Goal: Task Accomplishment & Management: Complete application form

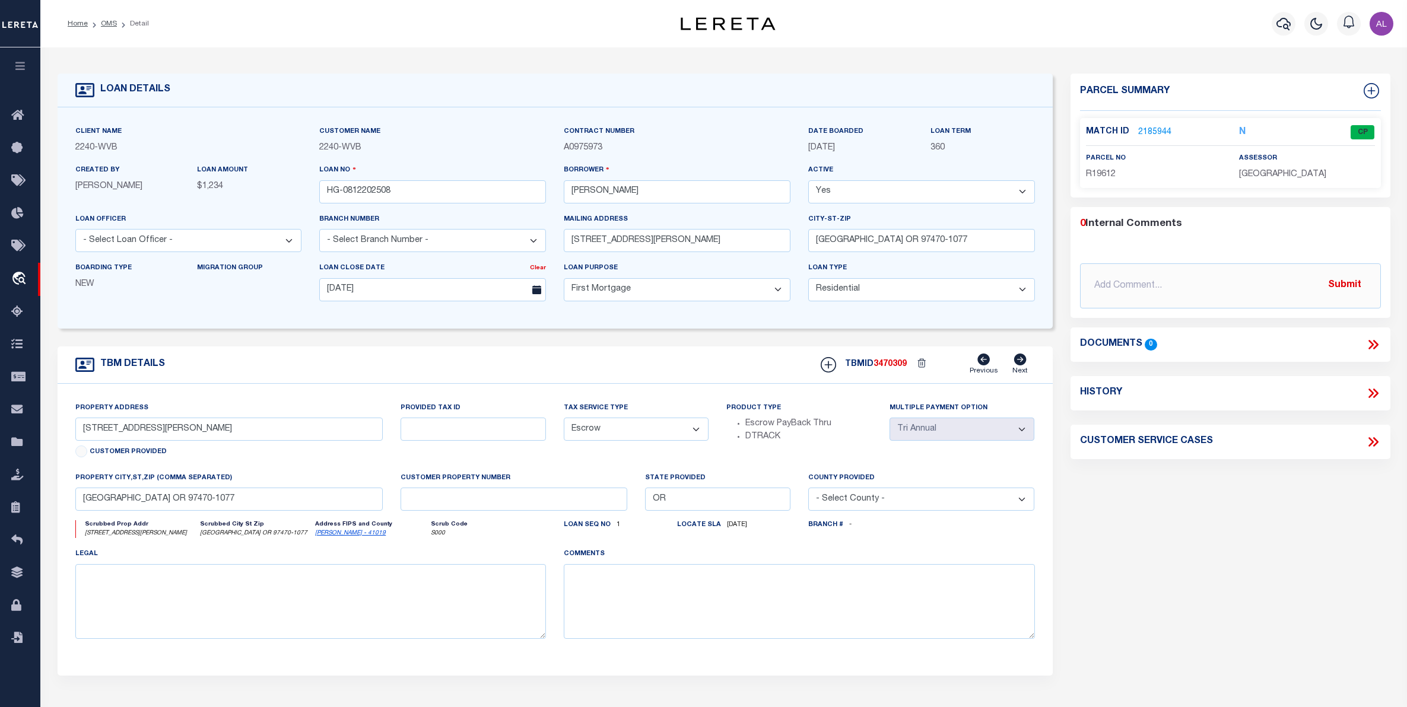
select select "10"
select select "Escrow"
click at [1150, 131] on link "2185944" at bounding box center [1154, 132] width 33 height 12
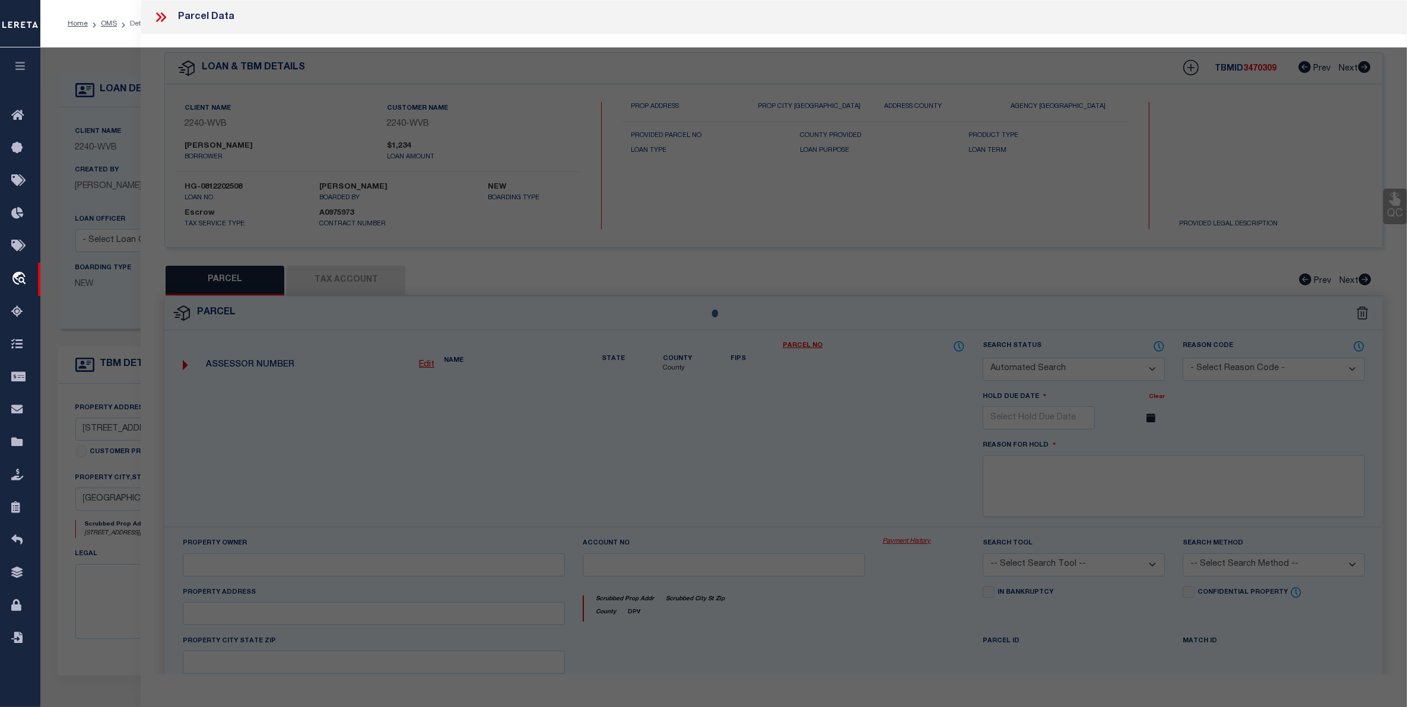
checkbox input "false"
select select "CP"
type input "KUPER,JAMES & SHAYLA"
select select "ATL"
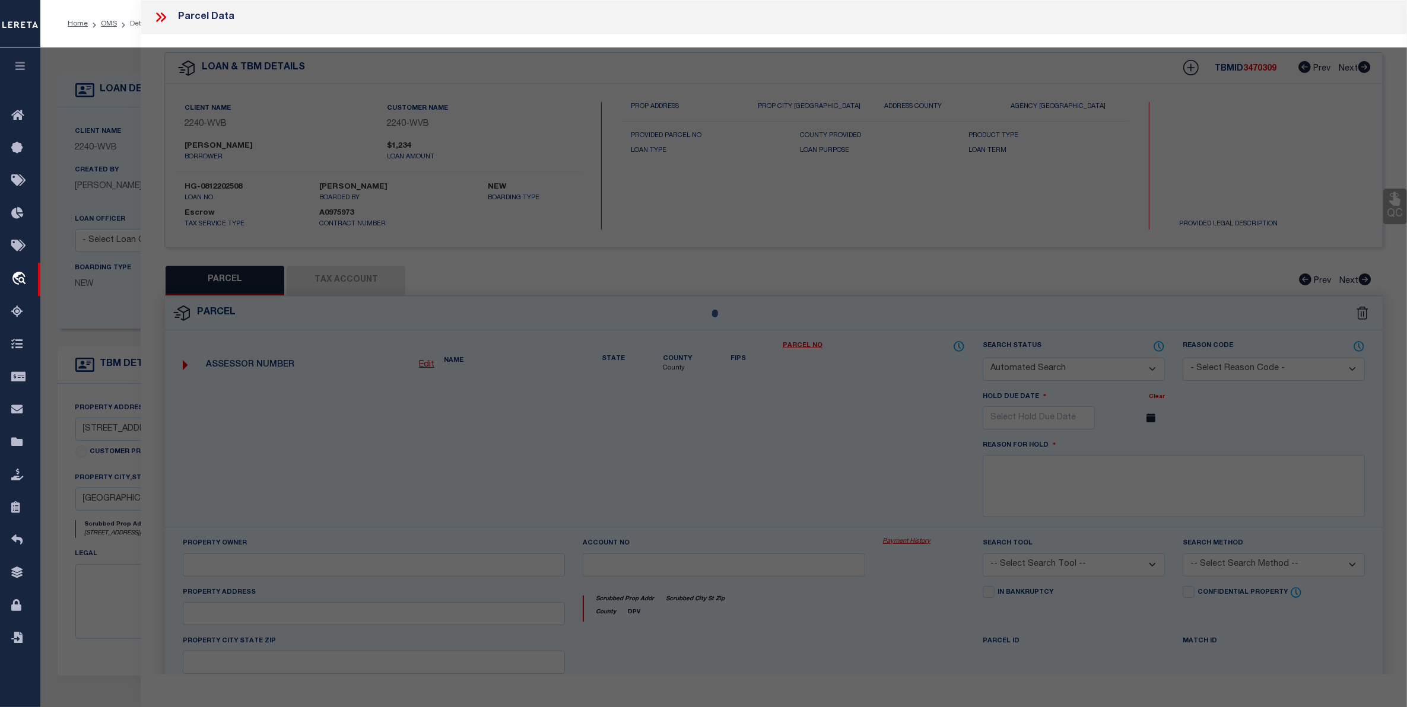
select select "ADD"
type input "315 CURRIER AVE"
checkbox input "false"
type input "ROSEBURG, OR 97470"
type textarea "FAIRACRES, BLOCK 4, LOT W1/2 1, ACRES 0.48"
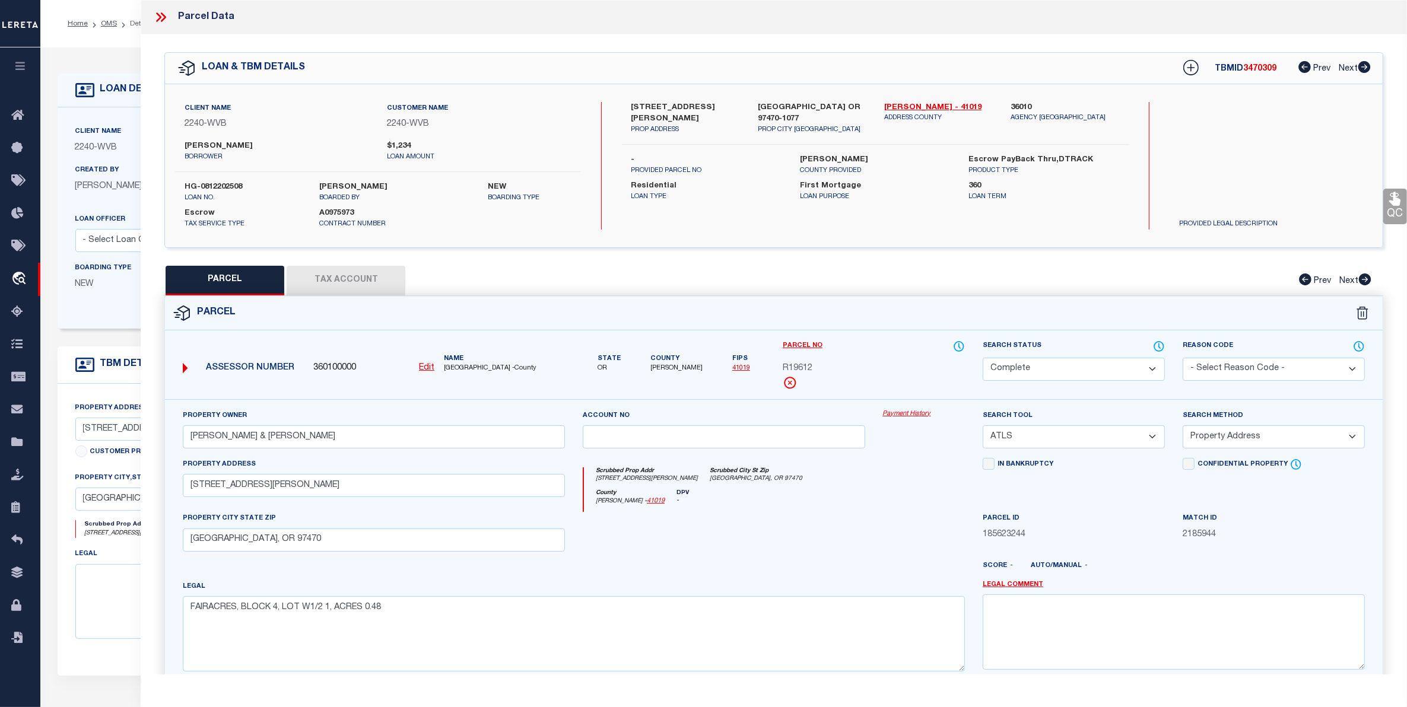
click at [895, 417] on link "Payment History" at bounding box center [924, 415] width 82 height 10
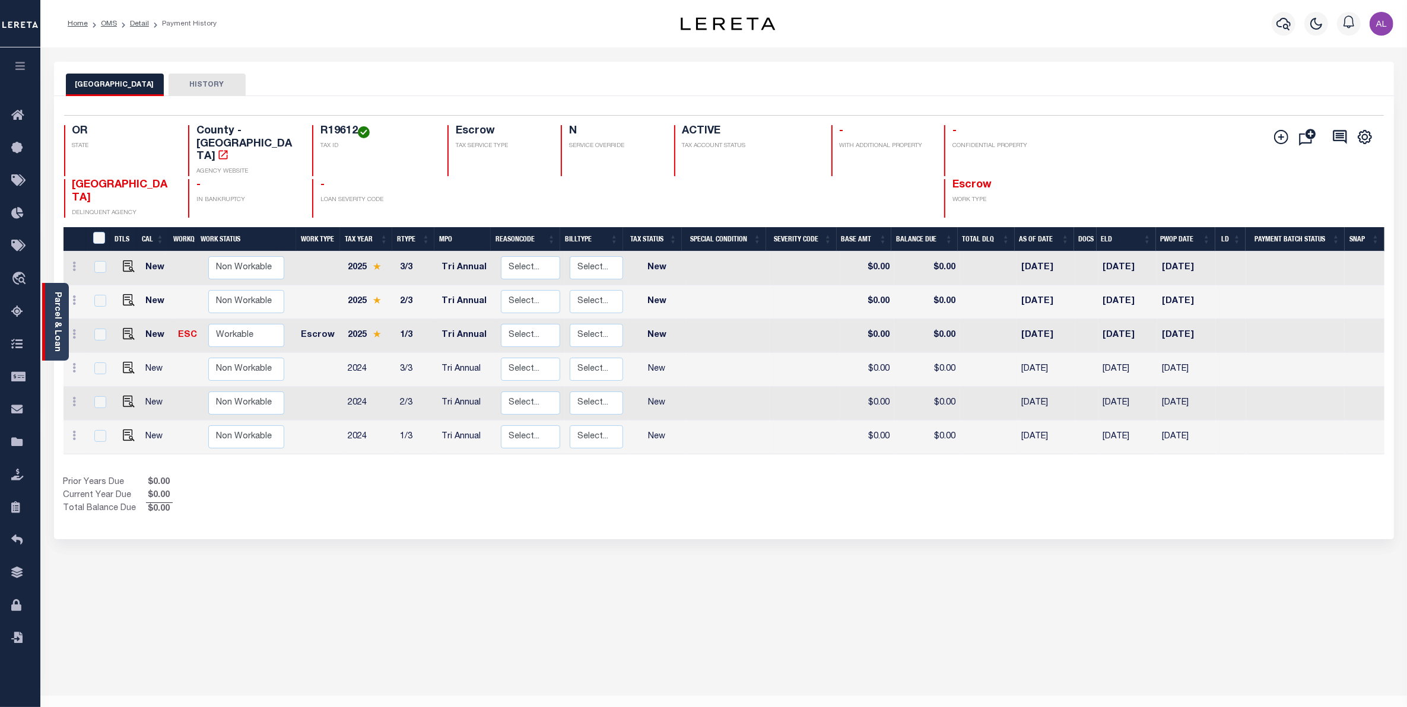
click at [53, 346] on link "Parcel & Loan" at bounding box center [57, 322] width 8 height 60
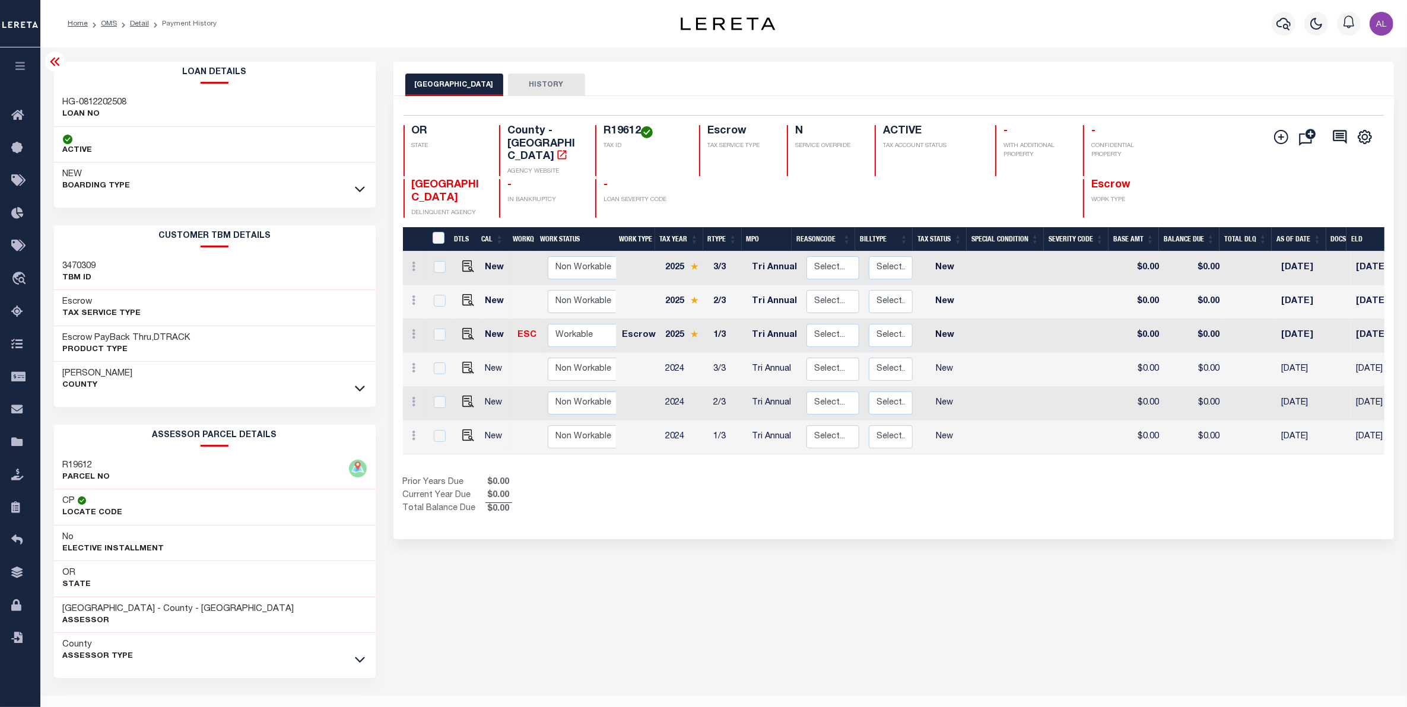
click at [105, 28] on li "OMS" at bounding box center [102, 23] width 29 height 11
click at [105, 20] on link "OMS" at bounding box center [109, 23] width 16 height 7
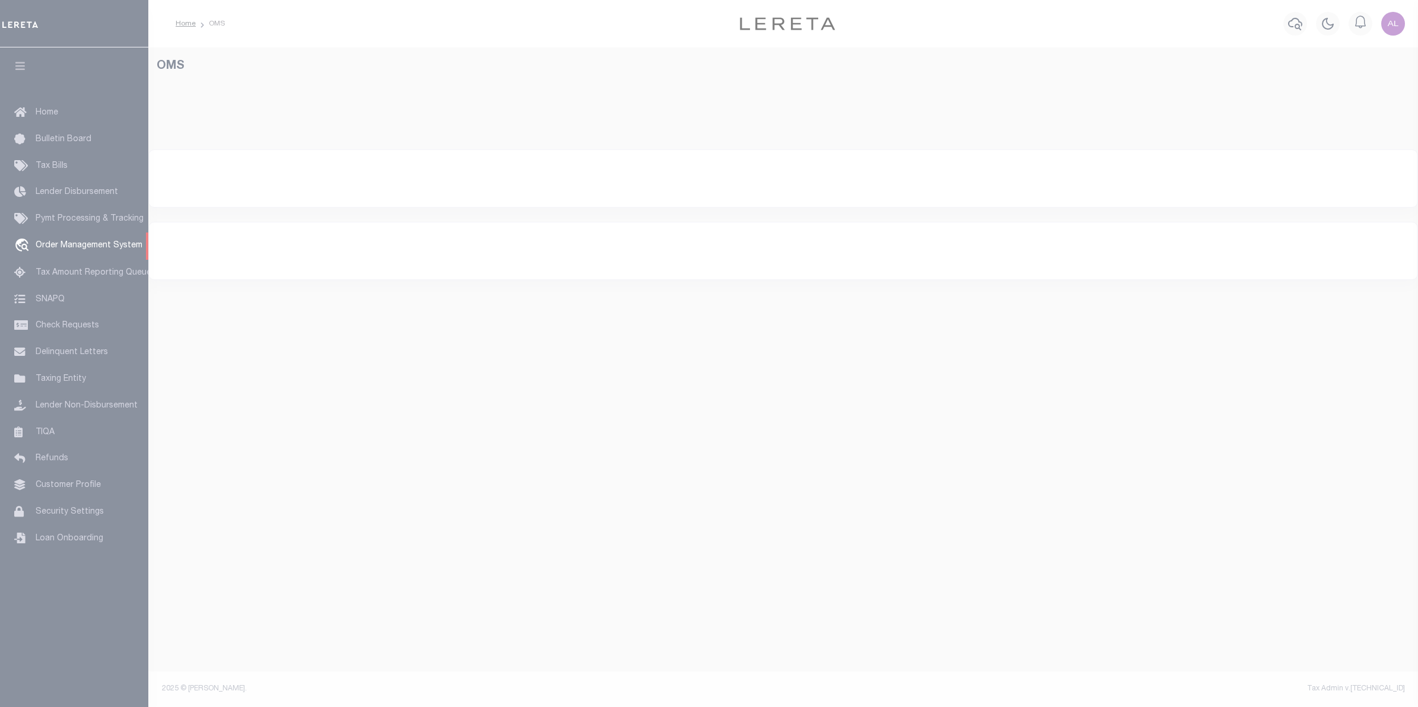
select select "200"
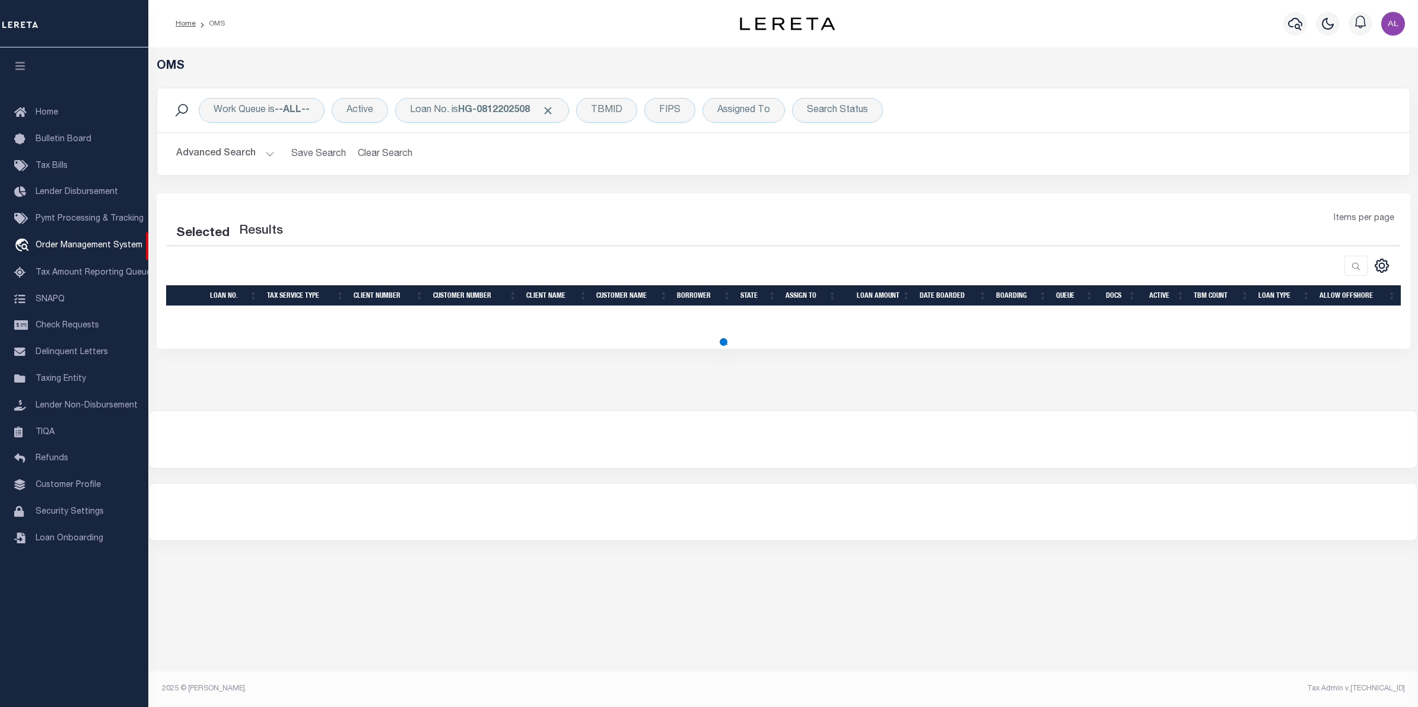
select select "200"
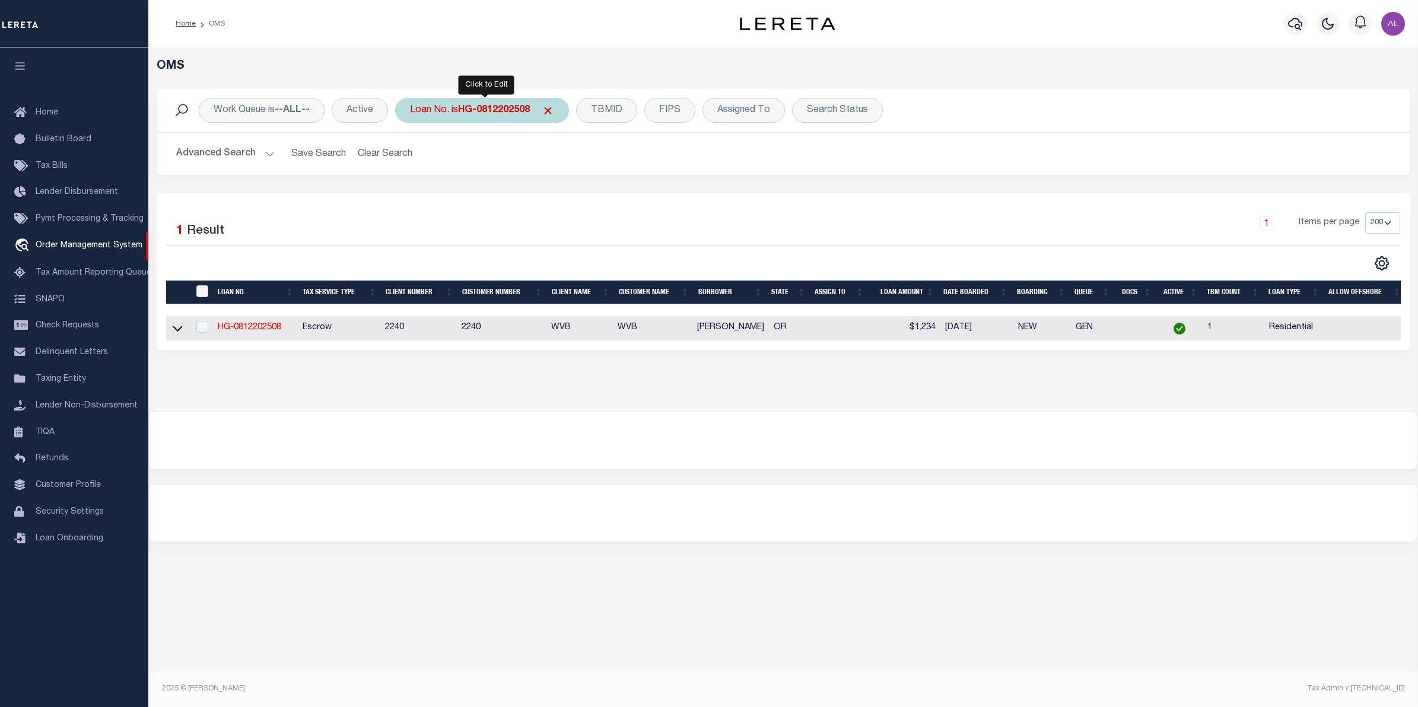
click at [485, 115] on b "HG-0812202508" at bounding box center [494, 110] width 72 height 9
click at [496, 172] on input "HG-0812202508" at bounding box center [498, 168] width 174 height 23
type input "HG-0812202510"
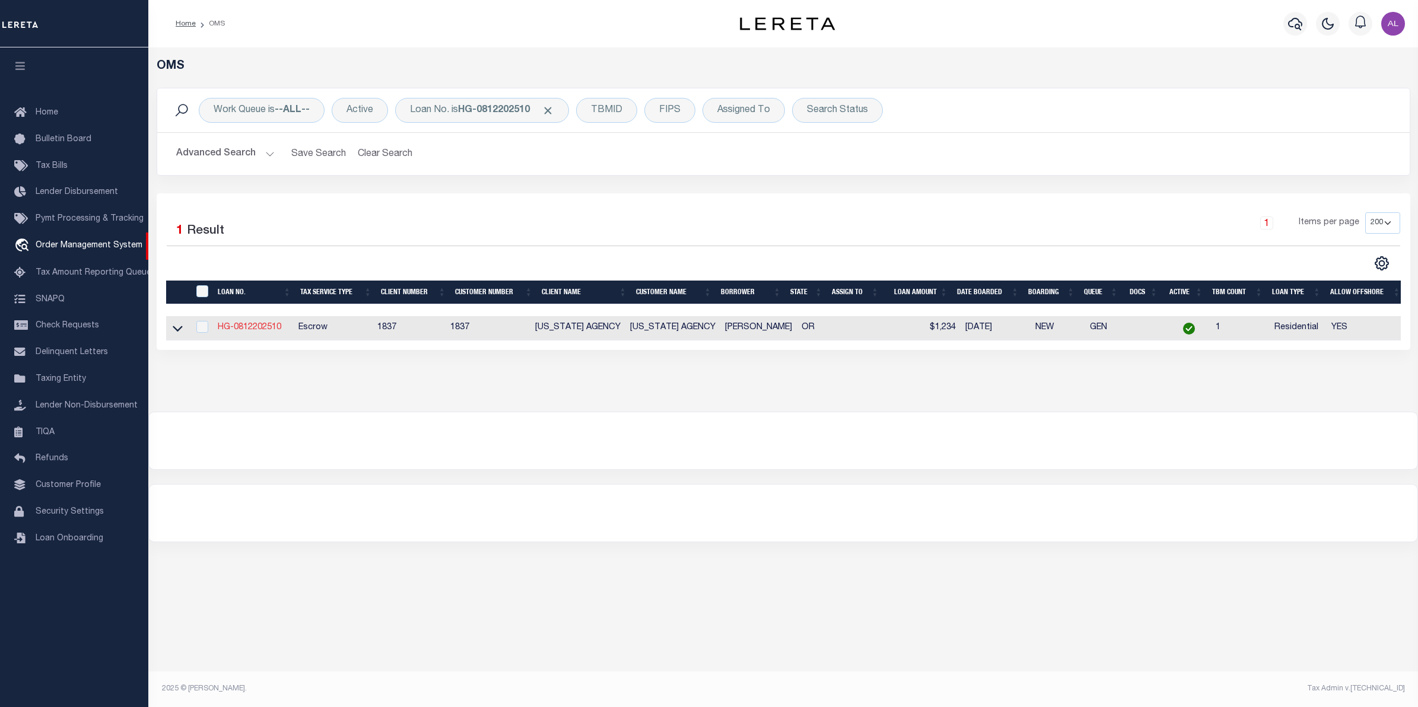
click at [250, 327] on link "HG-0812202510" at bounding box center [250, 327] width 64 height 8
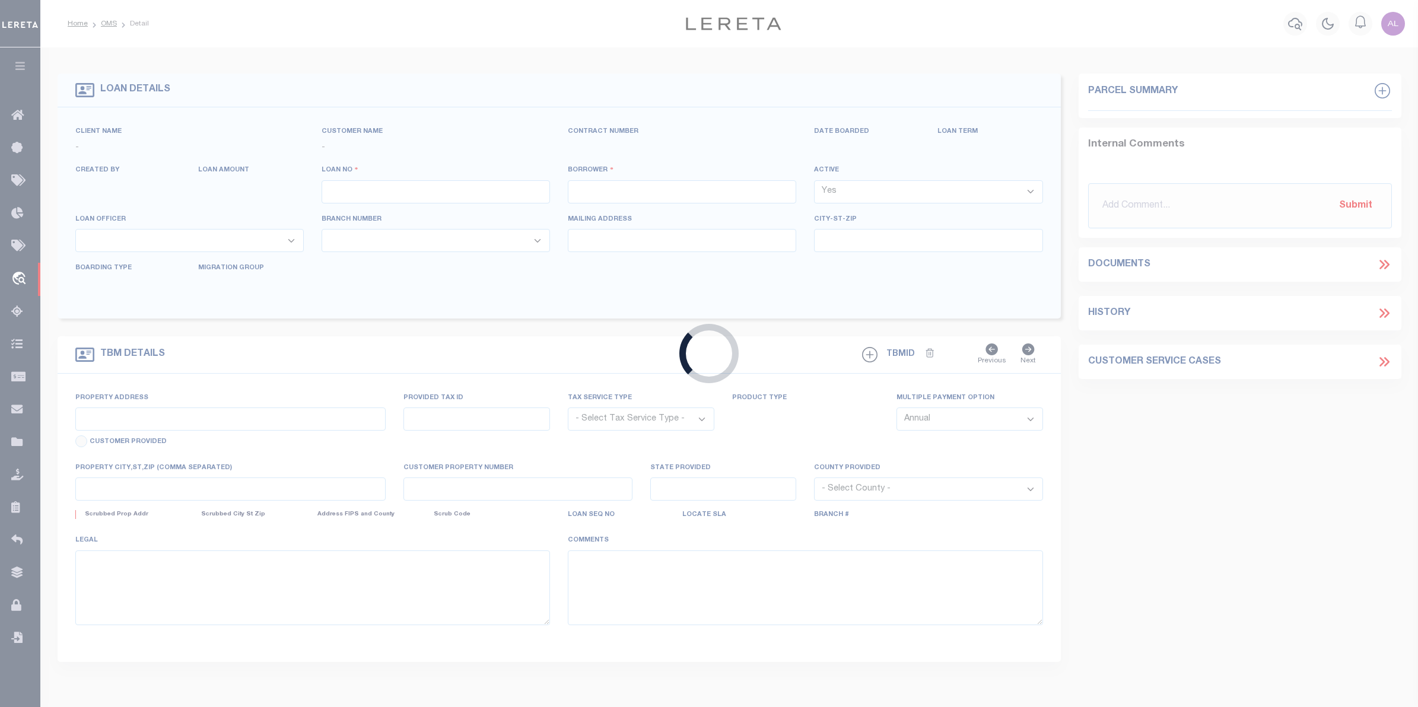
type input "HG-0812202510"
type input "[PERSON_NAME]"
select select
type input "[STREET_ADDRESS]"
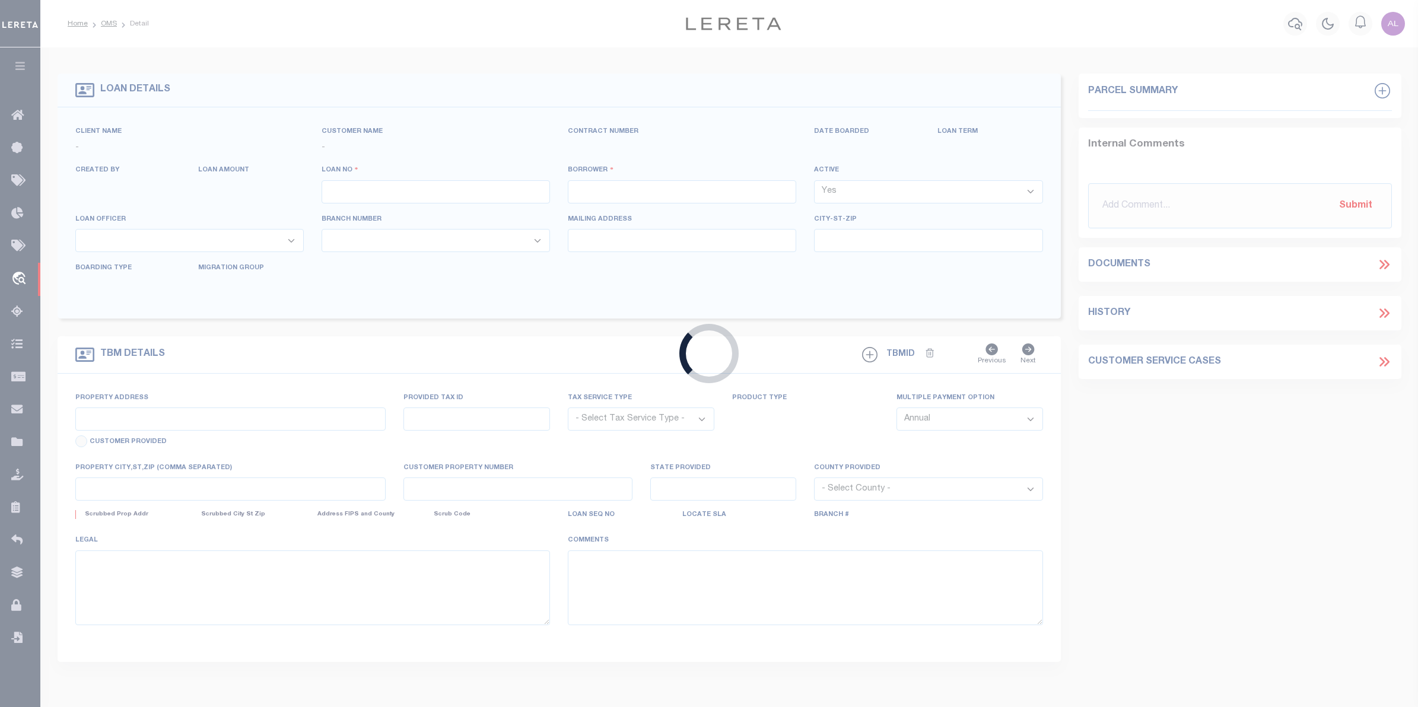
type input "[GEOGRAPHIC_DATA] OR 97471-8321"
type input "08/11/2025"
select select "10"
select select "Escrow"
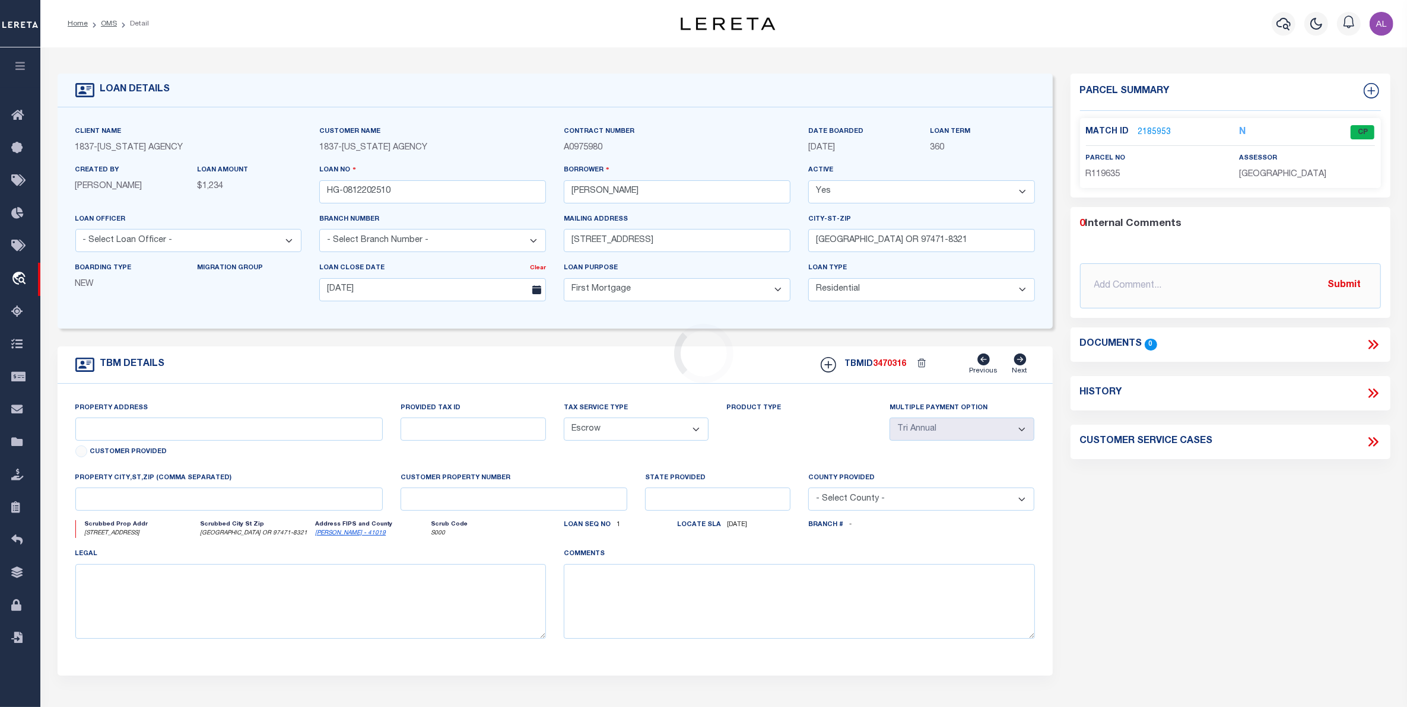
type input "[STREET_ADDRESS]"
select select "3"
type input "[GEOGRAPHIC_DATA] OR 97471-8321"
type input "OR"
select select
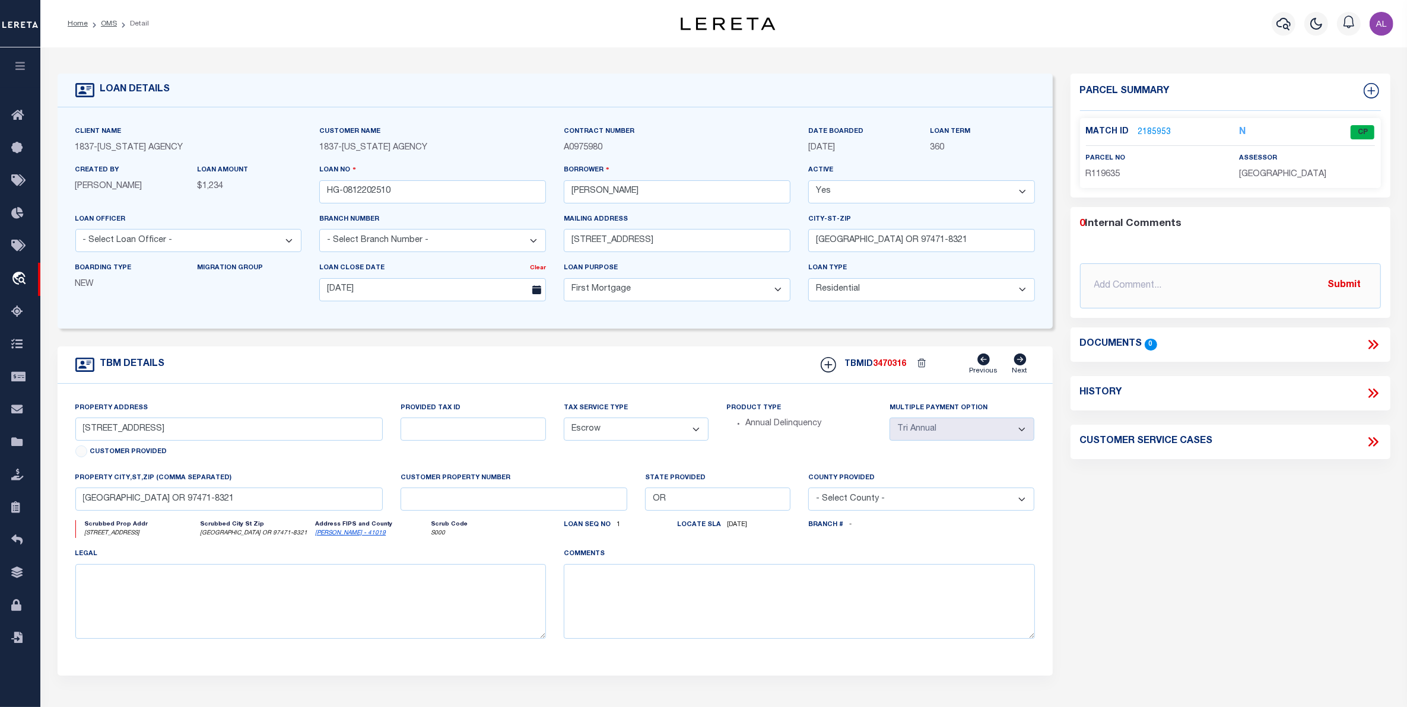
click at [1159, 131] on link "2185953" at bounding box center [1154, 132] width 33 height 12
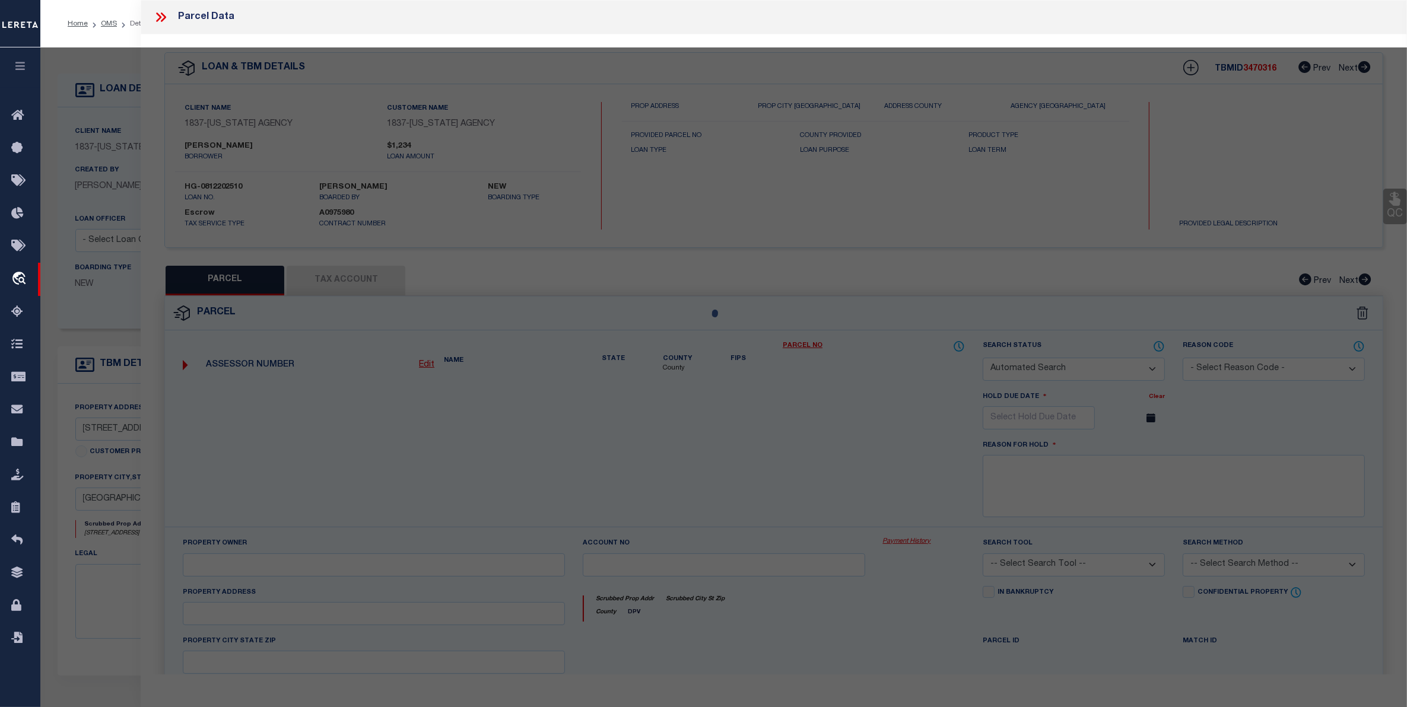
checkbox input "false"
select select "CP"
type input "CHAD M SMITH"
select select "ATL"
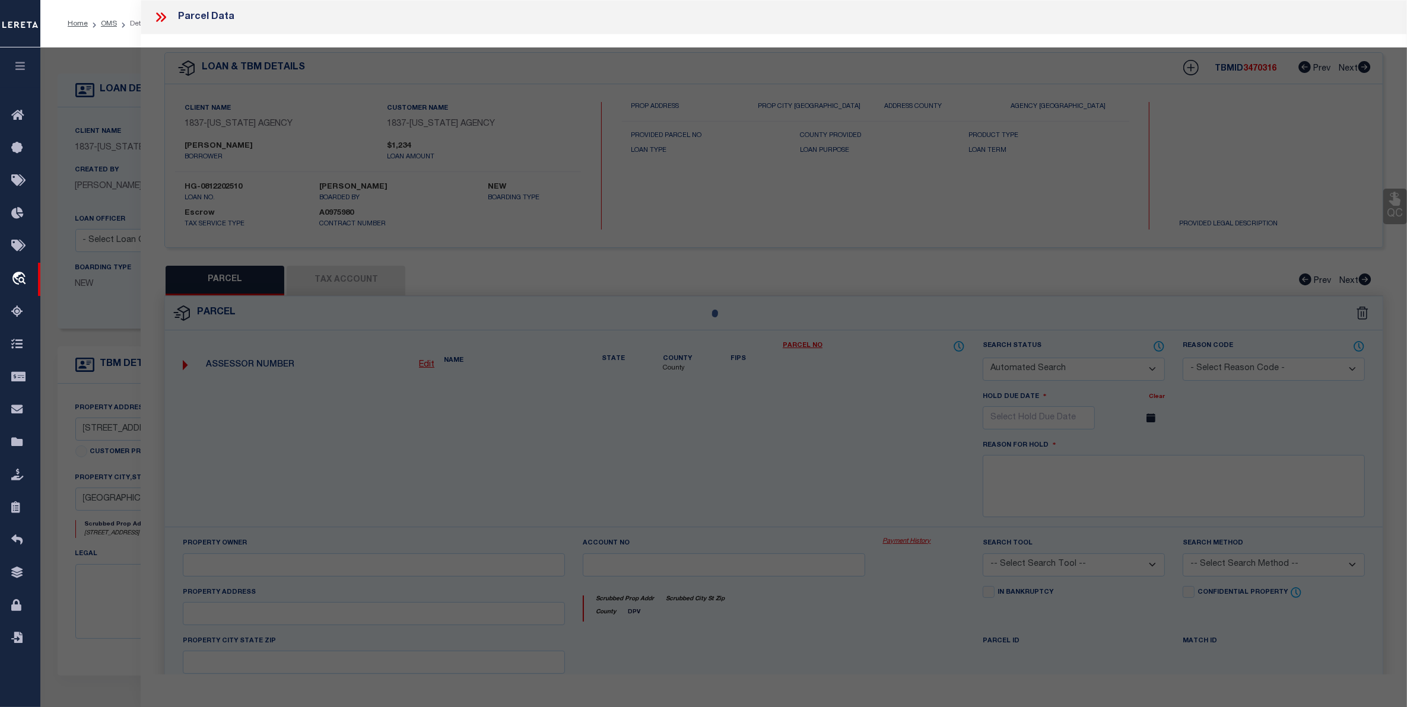
select select "ADD"
type input "194 SUMMERWOOD ST"
checkbox input "false"
type input "ROSEBURG, OR 97471"
type textarea "P.P. 2001-36, PARCEL 1, ACRES 0.20"
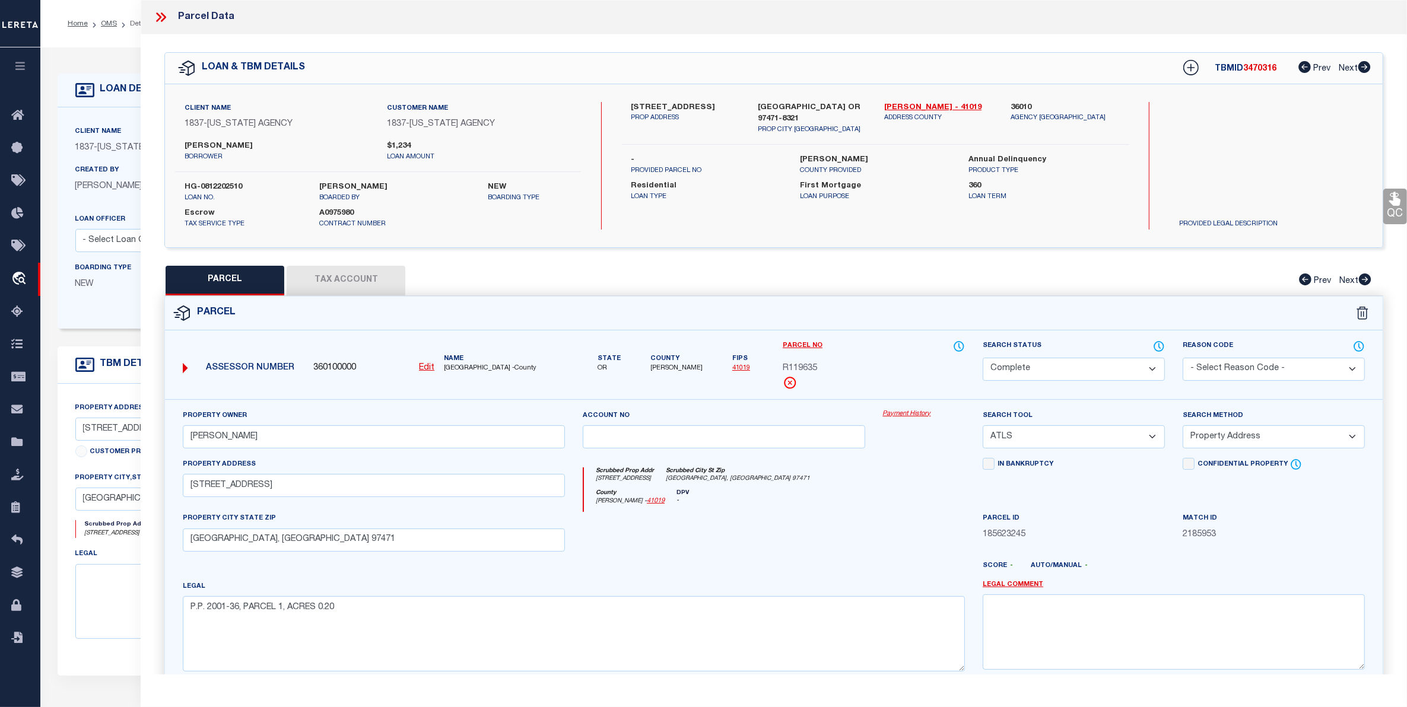
click at [912, 410] on link "Payment History" at bounding box center [924, 415] width 82 height 10
